Goal: Information Seeking & Learning: Learn about a topic

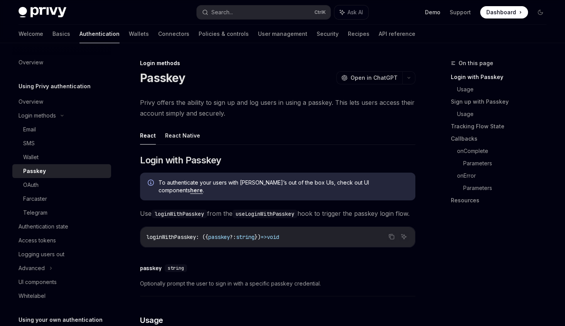
click at [440, 12] on link "Demo" at bounding box center [432, 12] width 15 height 8
click at [63, 116] on icon at bounding box center [61, 115] width 9 height 3
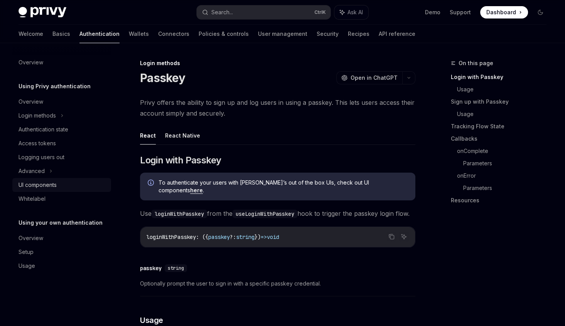
click at [50, 186] on div "UI components" at bounding box center [38, 185] width 38 height 9
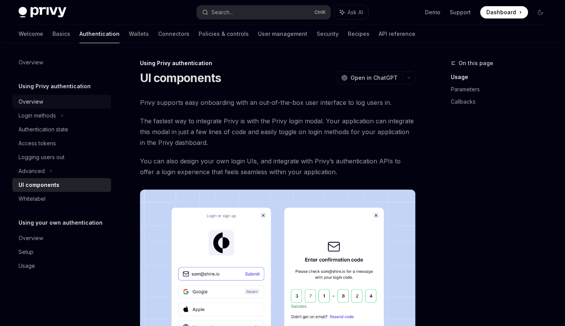
click at [37, 98] on div "Overview" at bounding box center [31, 101] width 25 height 9
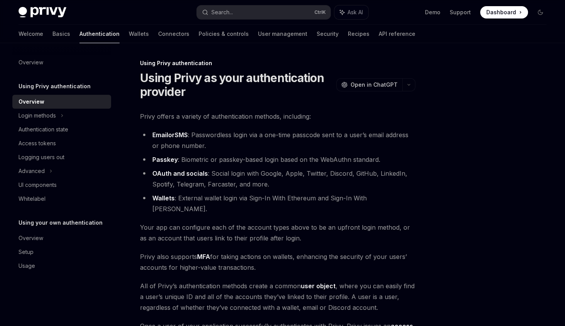
scroll to position [130, 0]
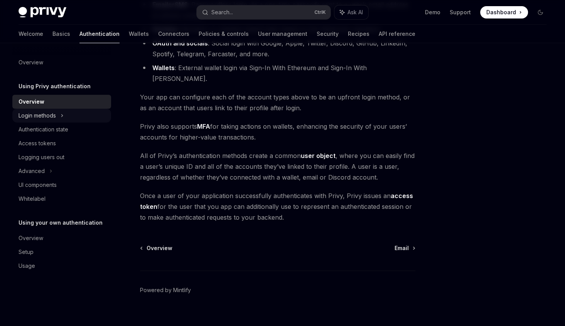
click at [59, 116] on div "Login methods" at bounding box center [61, 116] width 99 height 14
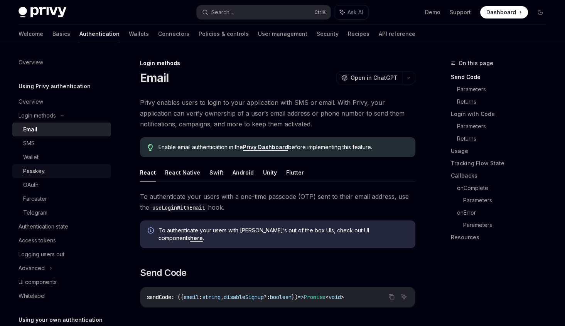
click at [57, 172] on div "Passkey" at bounding box center [64, 171] width 83 height 9
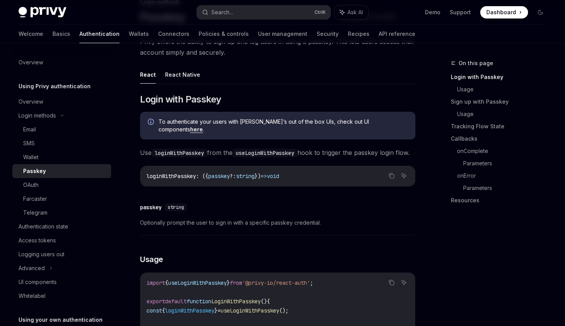
scroll to position [63, 0]
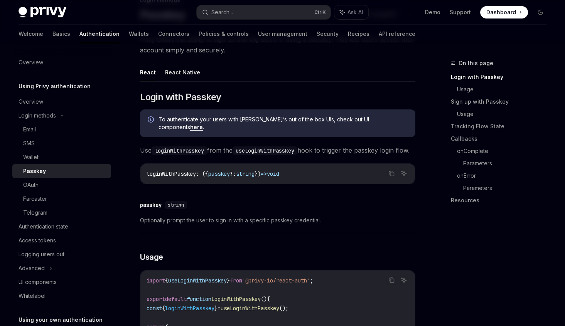
click at [197, 66] on button "React Native" at bounding box center [182, 72] width 35 height 18
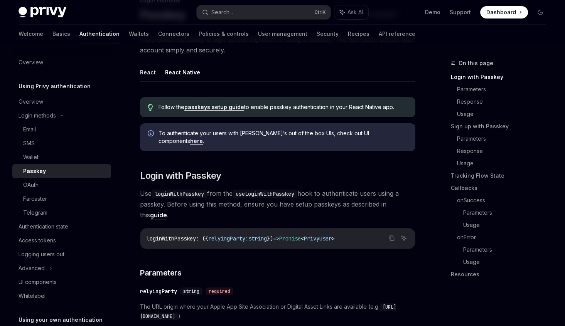
click at [180, 74] on button "React Native" at bounding box center [182, 72] width 35 height 18
type textarea "*"
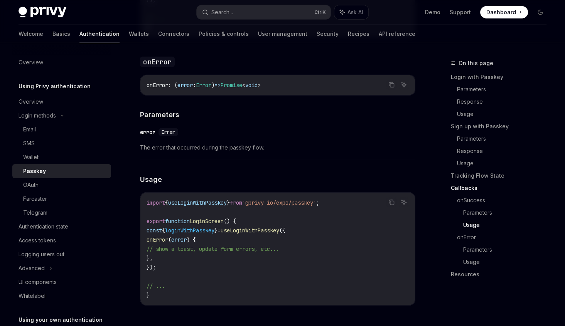
scroll to position [2094, 0]
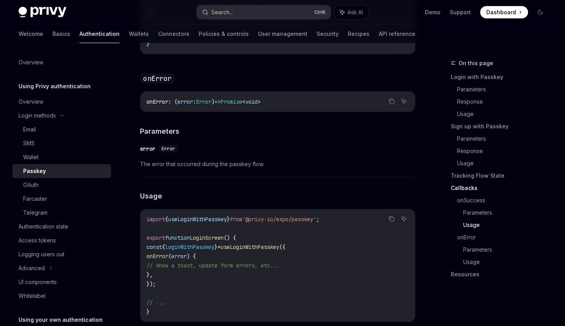
click at [273, 14] on button "Search... Ctrl K" at bounding box center [264, 12] width 134 height 14
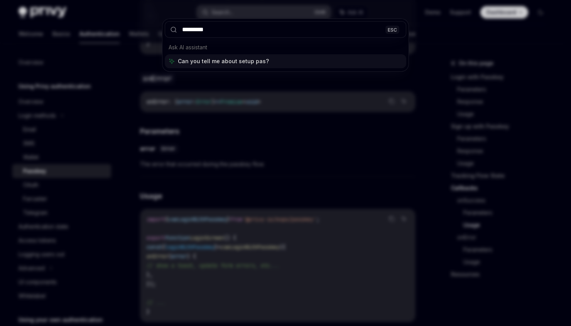
type input "**********"
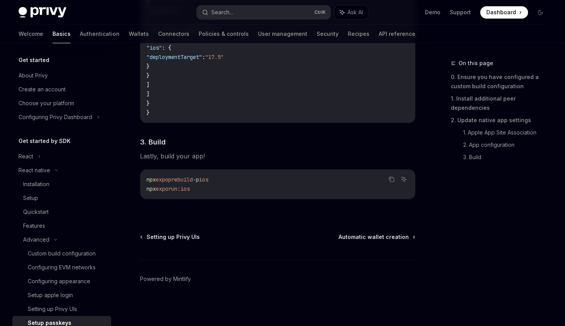
type textarea "*"
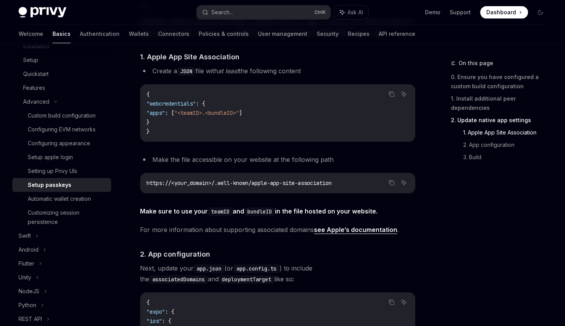
scroll to position [302, 0]
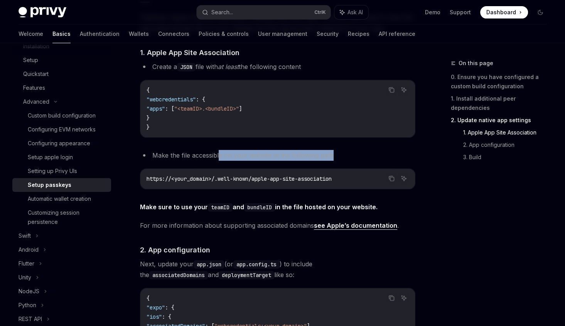
drag, startPoint x: 220, startPoint y: 157, endPoint x: 339, endPoint y: 155, distance: 118.8
click at [339, 155] on li "Make the file accessible on your website at the following path" at bounding box center [277, 155] width 275 height 11
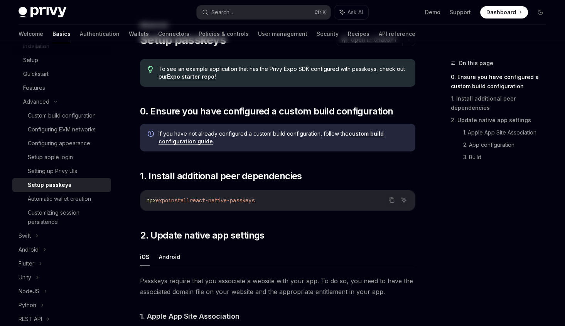
scroll to position [0, 0]
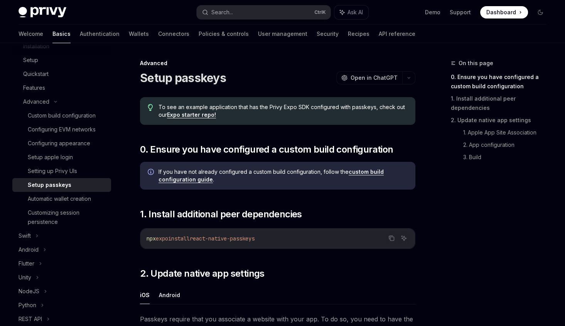
click at [203, 117] on link "Expo starter repo!" at bounding box center [191, 114] width 49 height 7
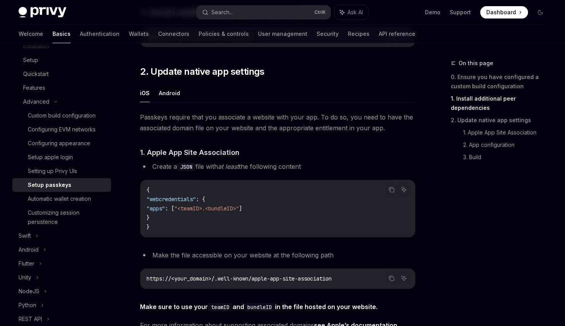
scroll to position [206, 0]
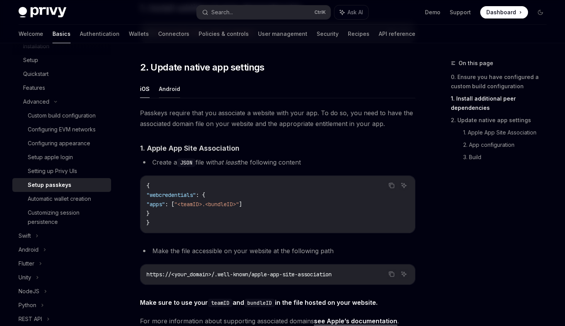
click at [173, 92] on button "Android" at bounding box center [169, 89] width 21 height 18
type textarea "*"
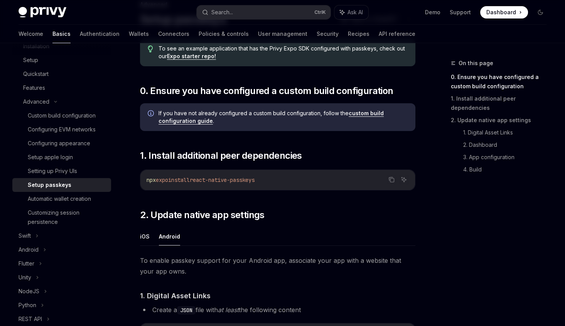
scroll to position [60, 0]
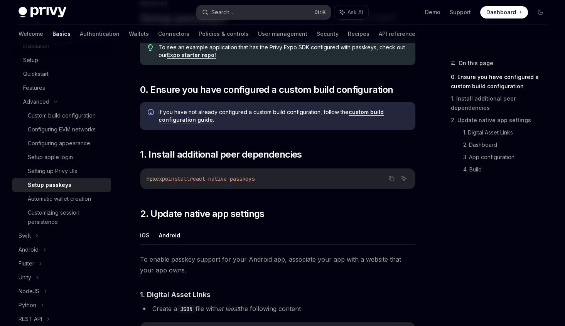
click at [262, 14] on button "Search... Ctrl K" at bounding box center [264, 12] width 134 height 14
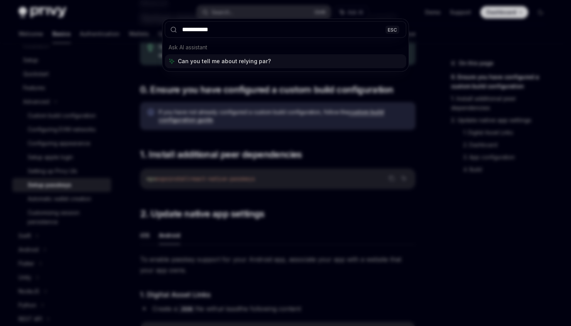
type input "**********"
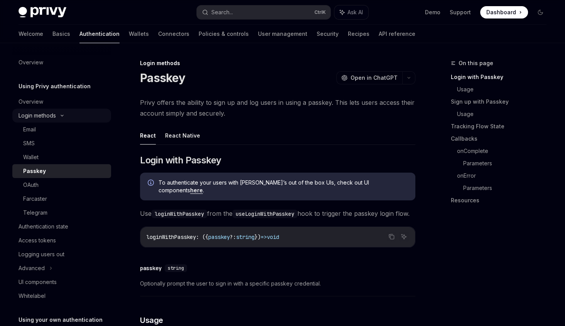
click at [62, 118] on div "Login methods" at bounding box center [61, 116] width 99 height 14
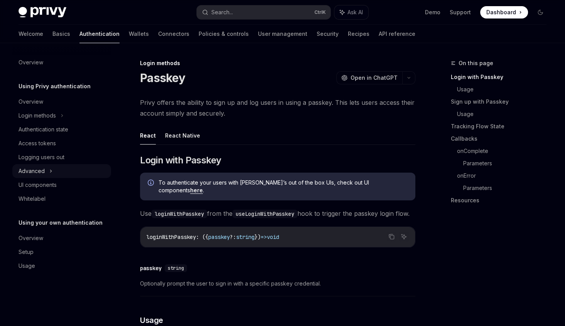
click at [48, 165] on div "Advanced" at bounding box center [61, 171] width 99 height 14
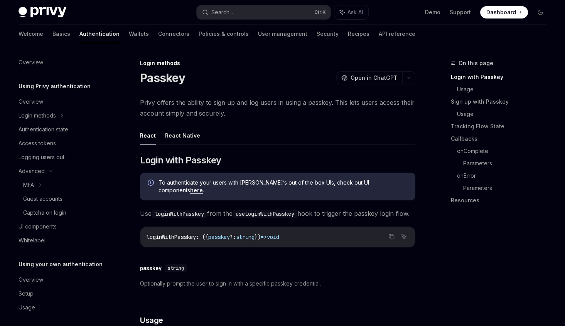
click at [66, 86] on h5 "Using Privy authentication" at bounding box center [55, 86] width 72 height 9
click at [49, 101] on div "Overview" at bounding box center [63, 101] width 88 height 9
type textarea "*"
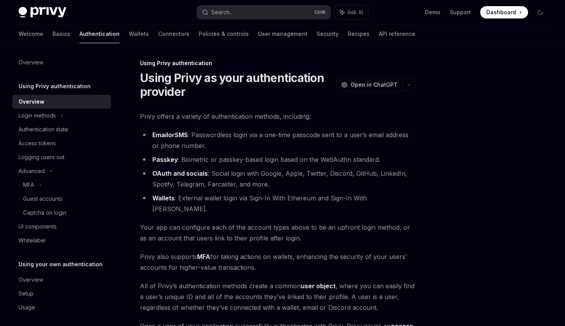
scroll to position [43, 0]
